Goal: Task Accomplishment & Management: Manage account settings

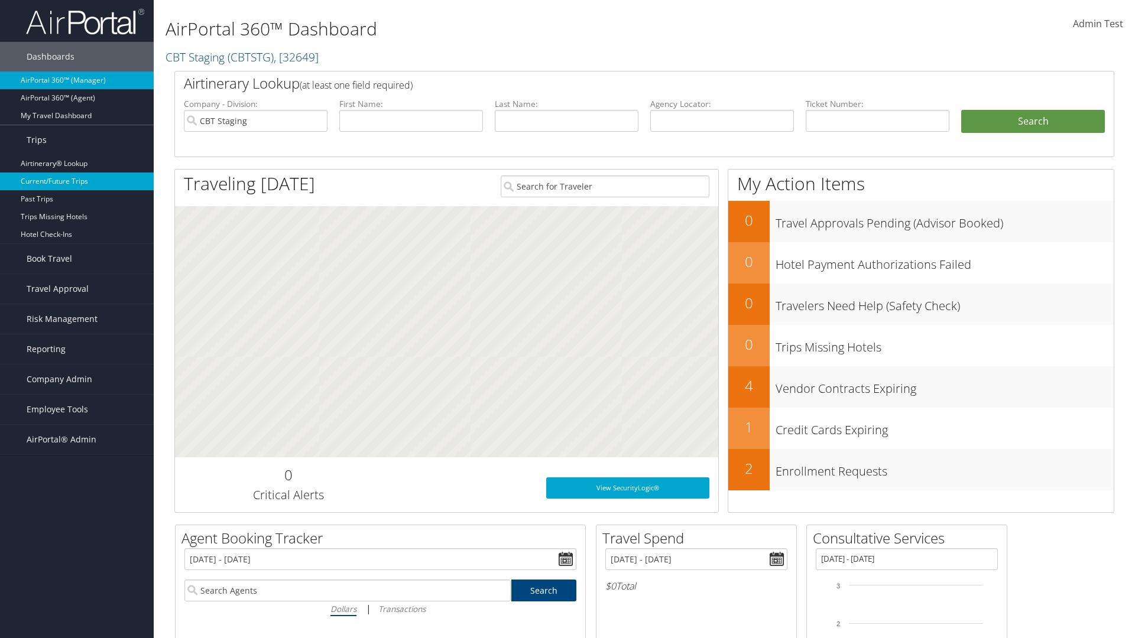
click at [77, 181] on link "Current/Future Trips" at bounding box center [77, 182] width 154 height 18
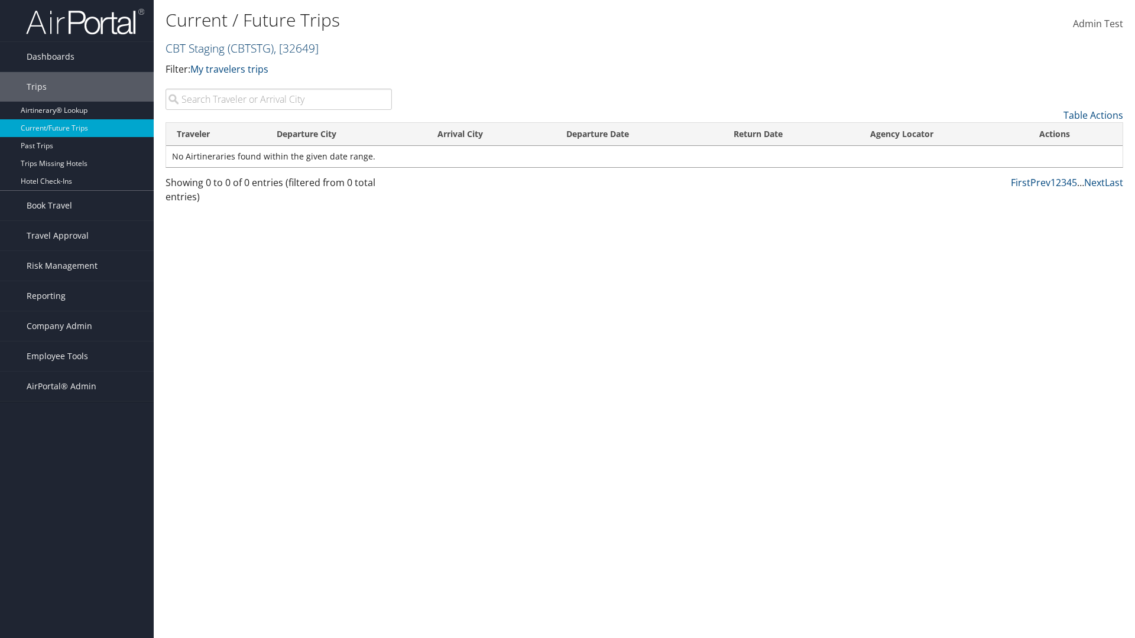
click at [195, 48] on link "CBT Staging ( CBTSTG ) , [ 32649 ]" at bounding box center [242, 48] width 153 height 16
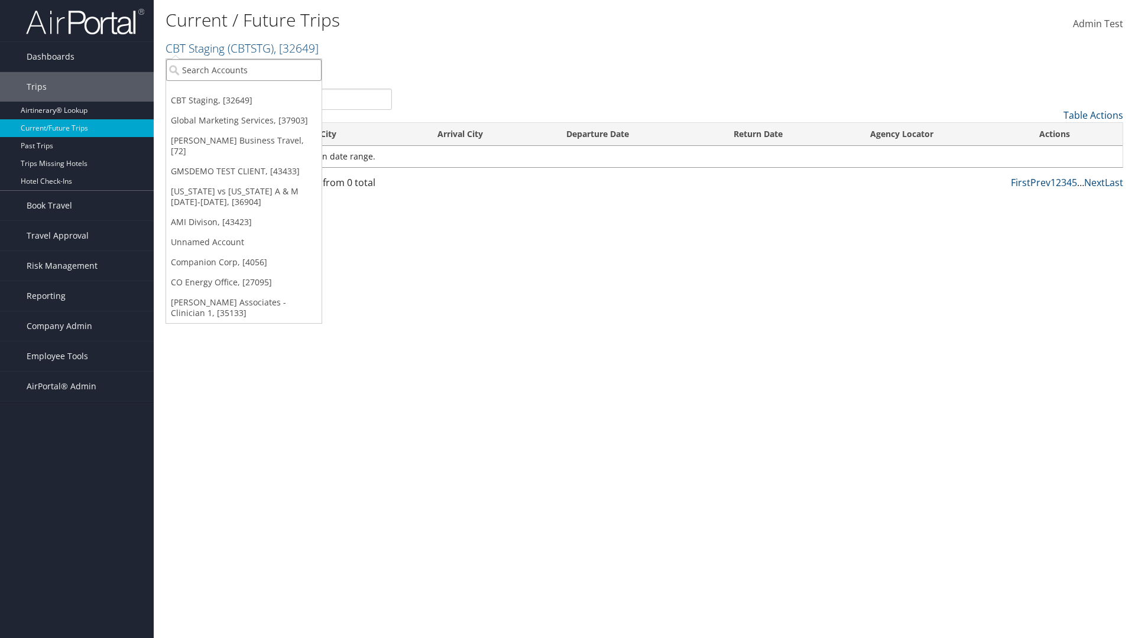
click at [244, 70] on input "search" at bounding box center [243, 70] width 155 height 22
type input "[PERSON_NAME] Business Travel"
click at [260, 92] on div "Christopherson Business Travel (C10001), [72]" at bounding box center [261, 91] width 202 height 11
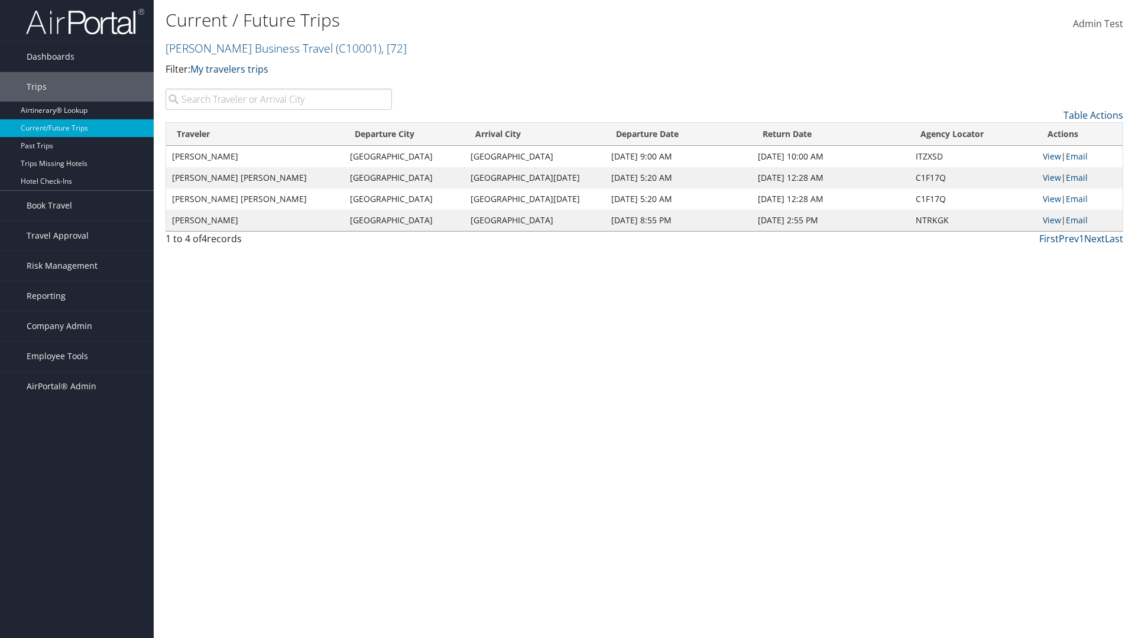
click at [278, 99] on input "search" at bounding box center [279, 99] width 226 height 21
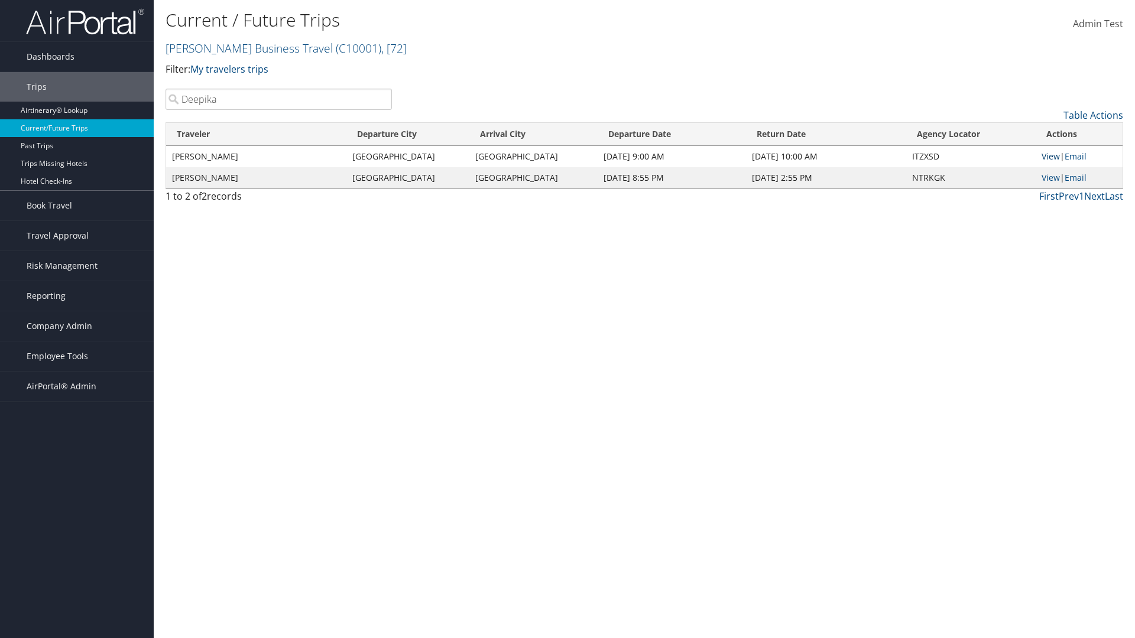
type input "Deepika"
click at [1050, 156] on link "View" at bounding box center [1051, 156] width 18 height 11
click at [77, 326] on span "Company Admin" at bounding box center [60, 327] width 66 height 30
click at [77, 572] on link "Airtinerary® Settings" at bounding box center [77, 581] width 154 height 18
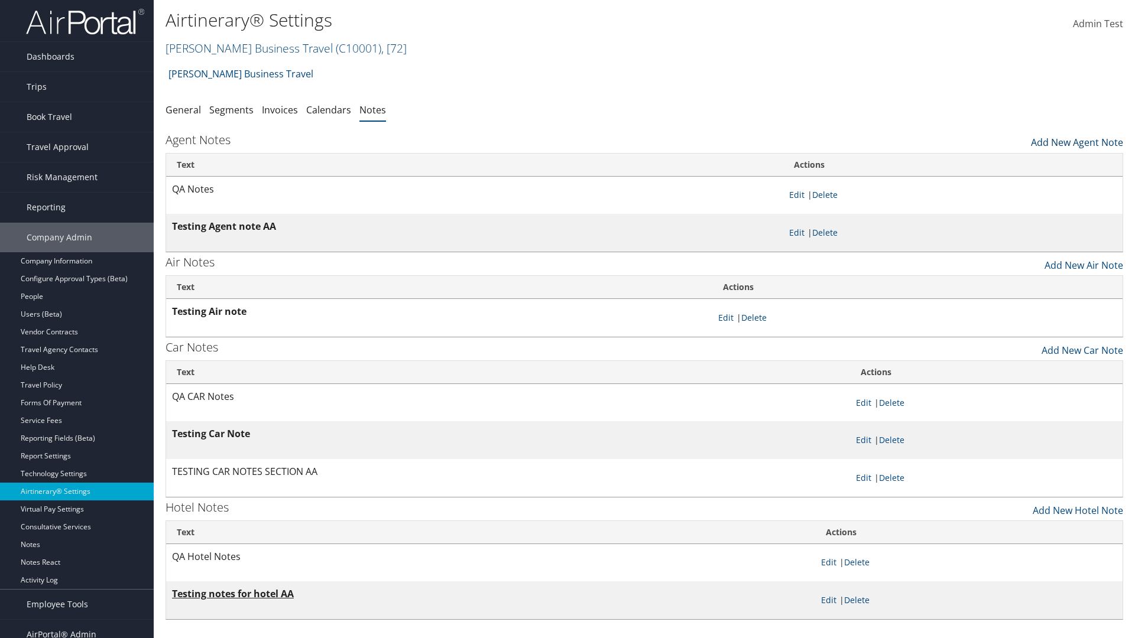
click at [1077, 140] on link "Add New Agent Note" at bounding box center [1077, 139] width 92 height 20
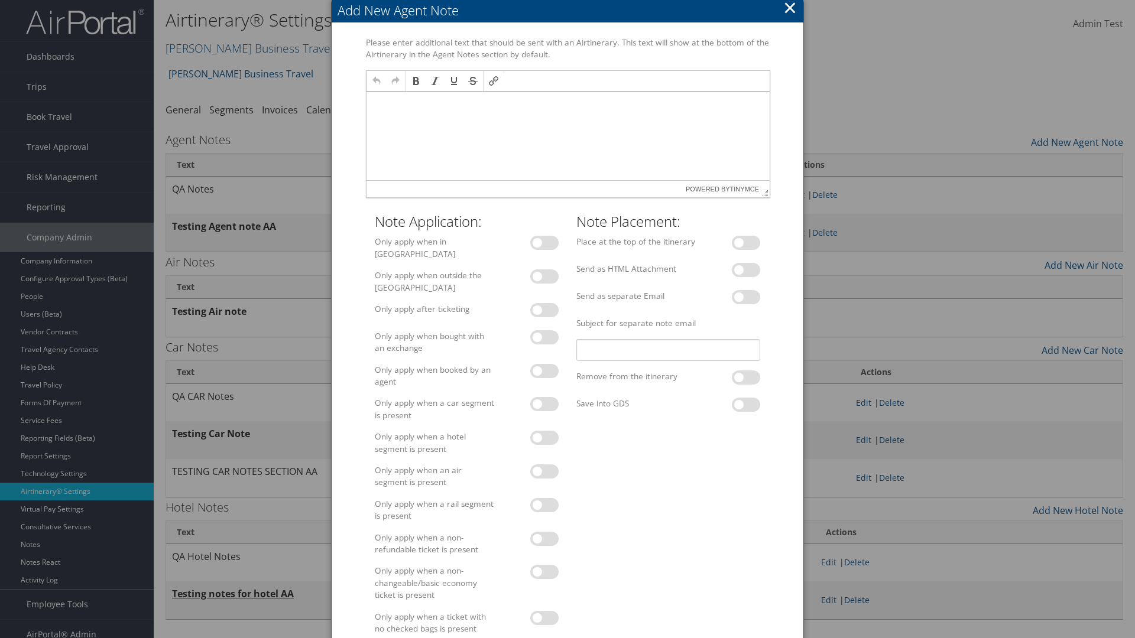
click at [567, 102] on p at bounding box center [568, 102] width 394 height 9
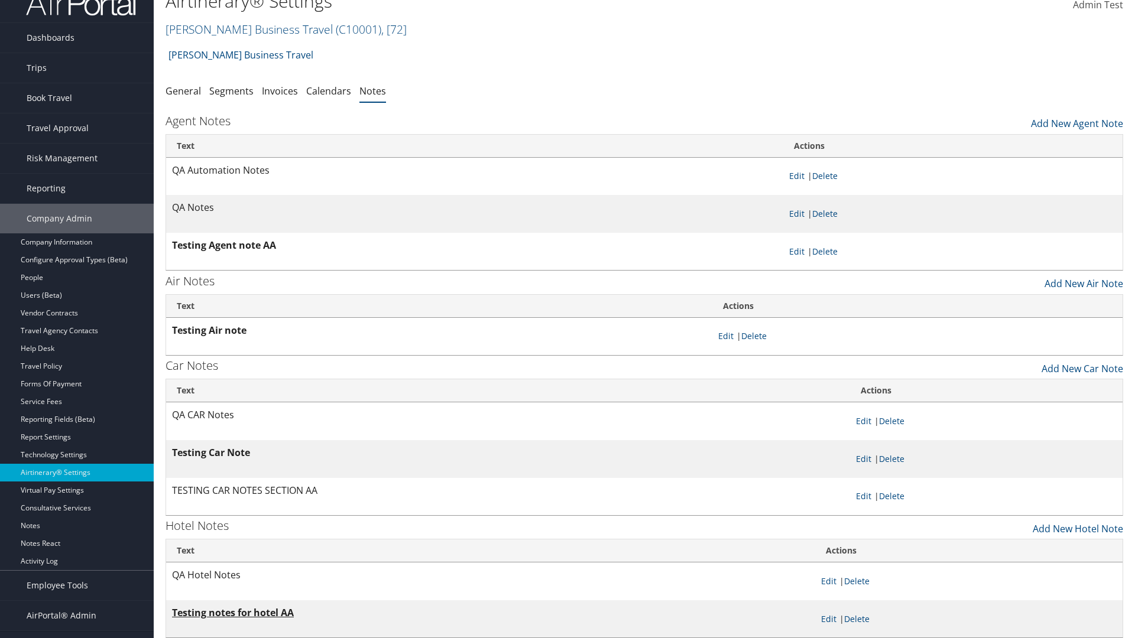
scroll to position [19, 0]
click at [827, 176] on link "Delete" at bounding box center [824, 175] width 25 height 11
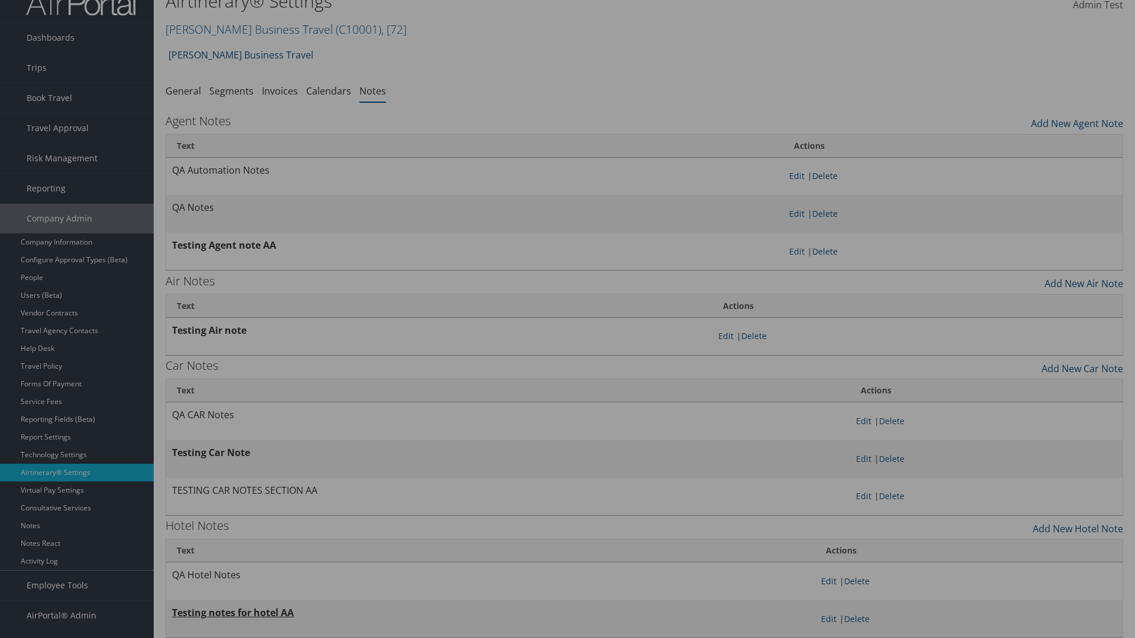
scroll to position [0, 0]
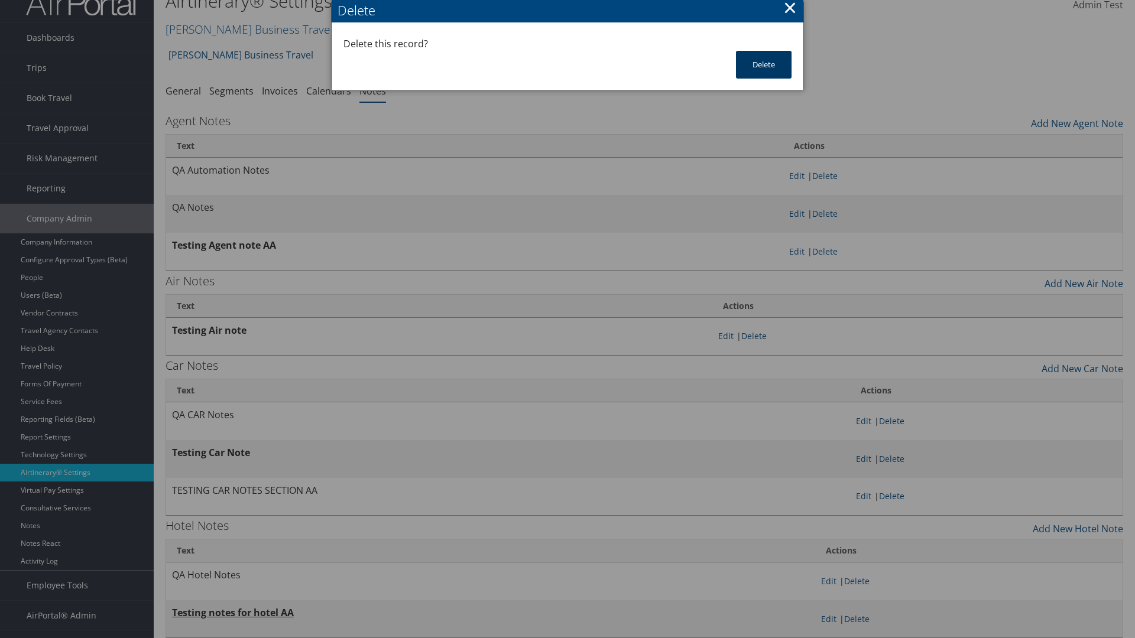
click at [764, 64] on button "Delete" at bounding box center [764, 65] width 56 height 28
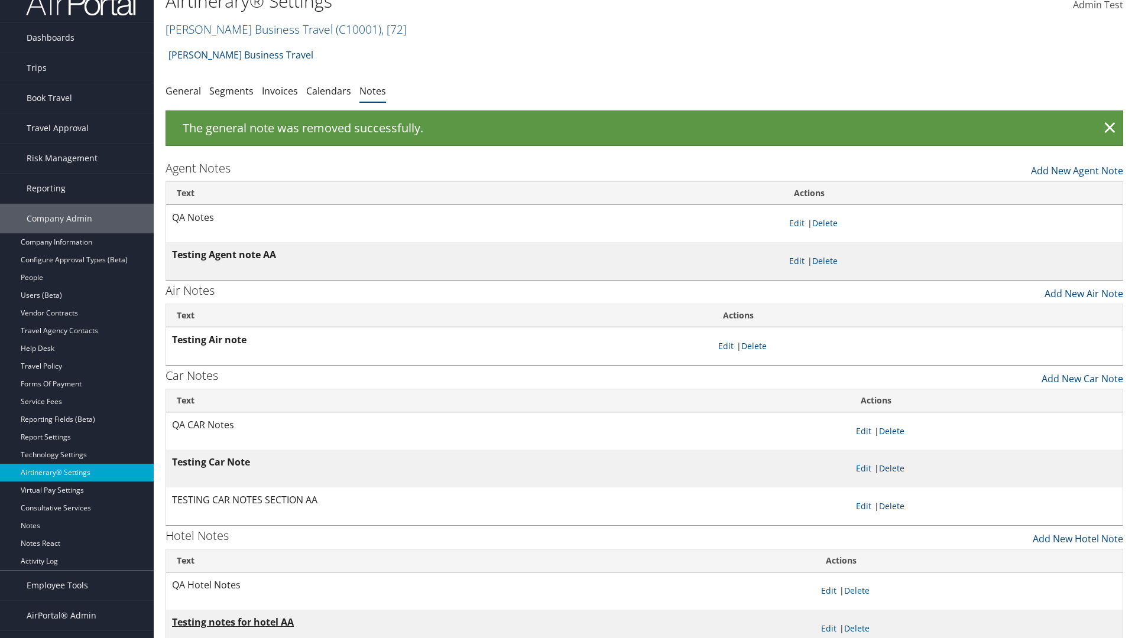
scroll to position [12, 0]
